Goal: Navigation & Orientation: Go to known website

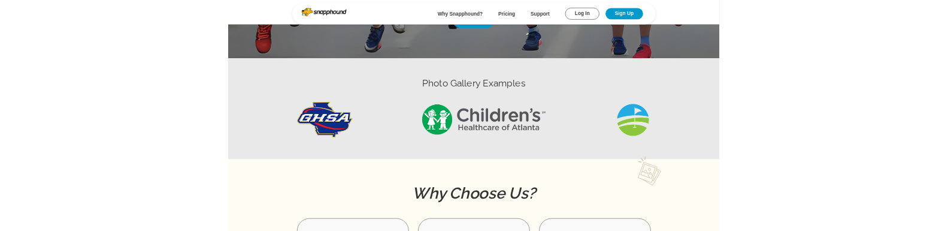
scroll to position [539, 0]
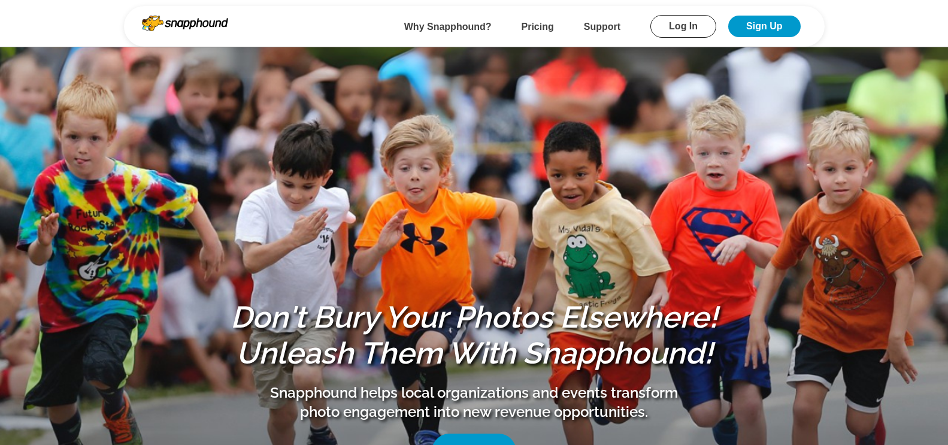
click at [667, 29] on link "Log In" at bounding box center [683, 26] width 66 height 23
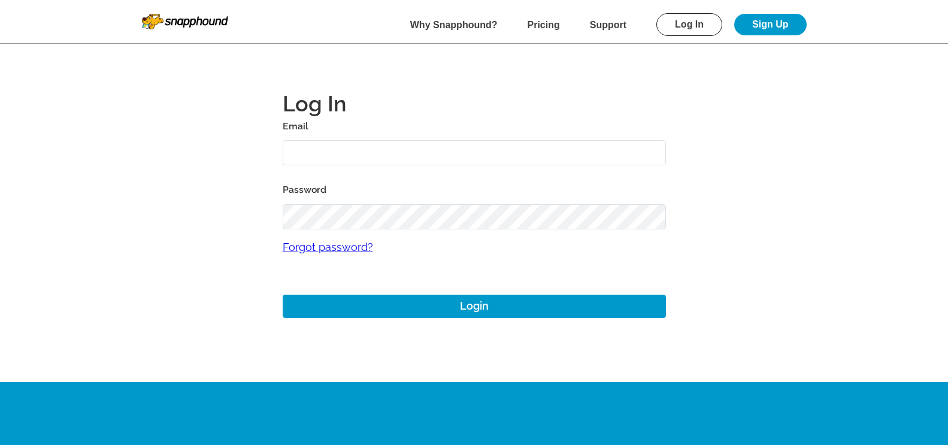
click at [350, 152] on input "text" at bounding box center [474, 153] width 383 height 26
click at [168, 23] on img at bounding box center [185, 22] width 86 height 16
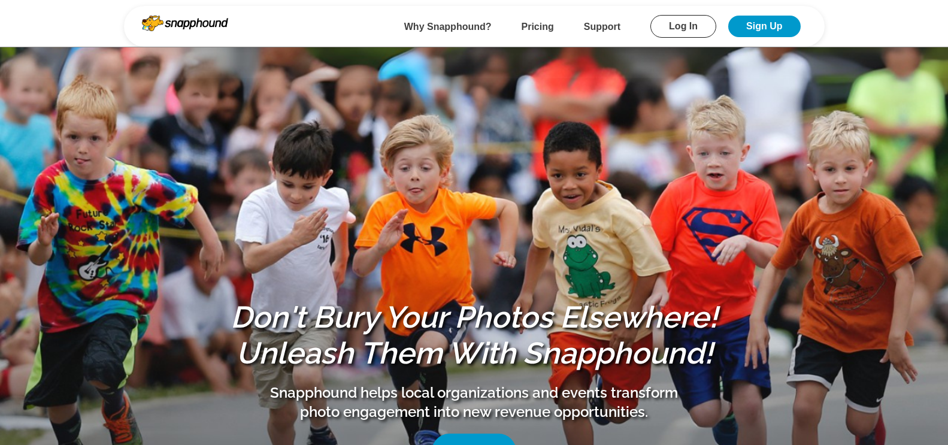
click at [292, 60] on section "Don't Bury Your Photos Elsewhere! Unleash Them With Snapphound! Snapphound help…" at bounding box center [474, 263] width 948 height 527
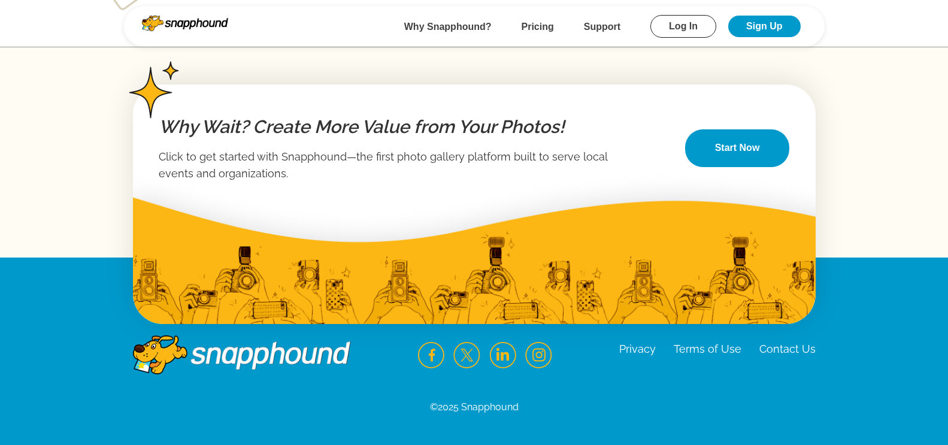
scroll to position [2039, 0]
